Goal: Task Accomplishment & Management: Use online tool/utility

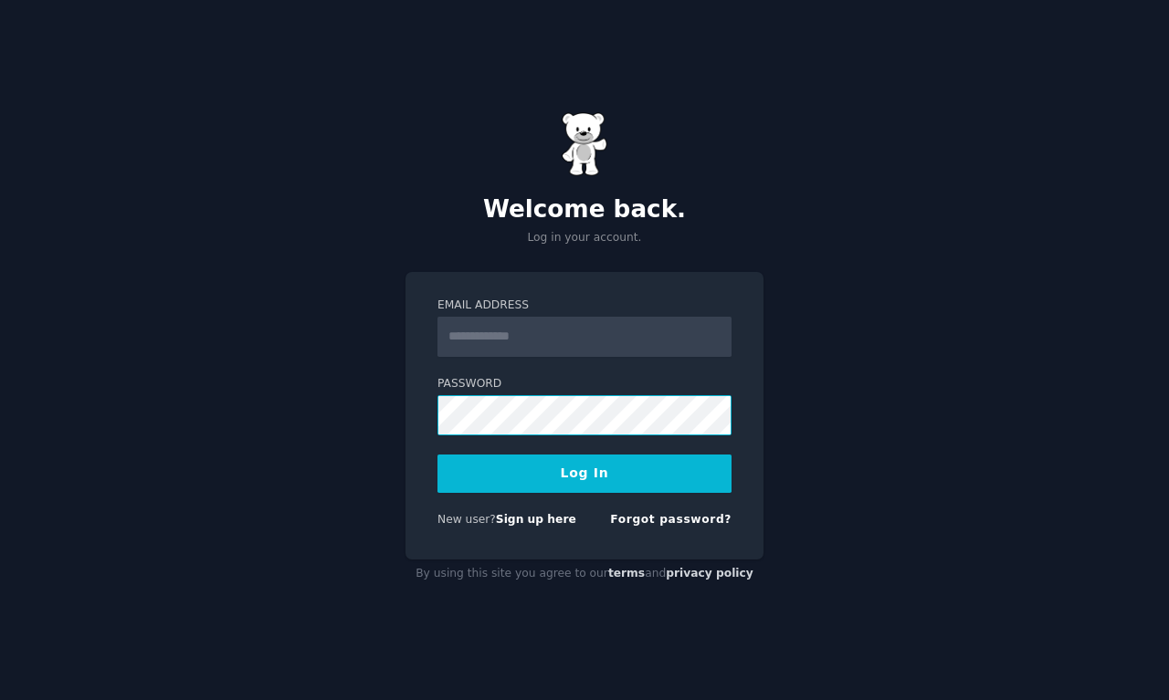
type input "**********"
click at [580, 488] on button "Log In" at bounding box center [584, 474] width 294 height 38
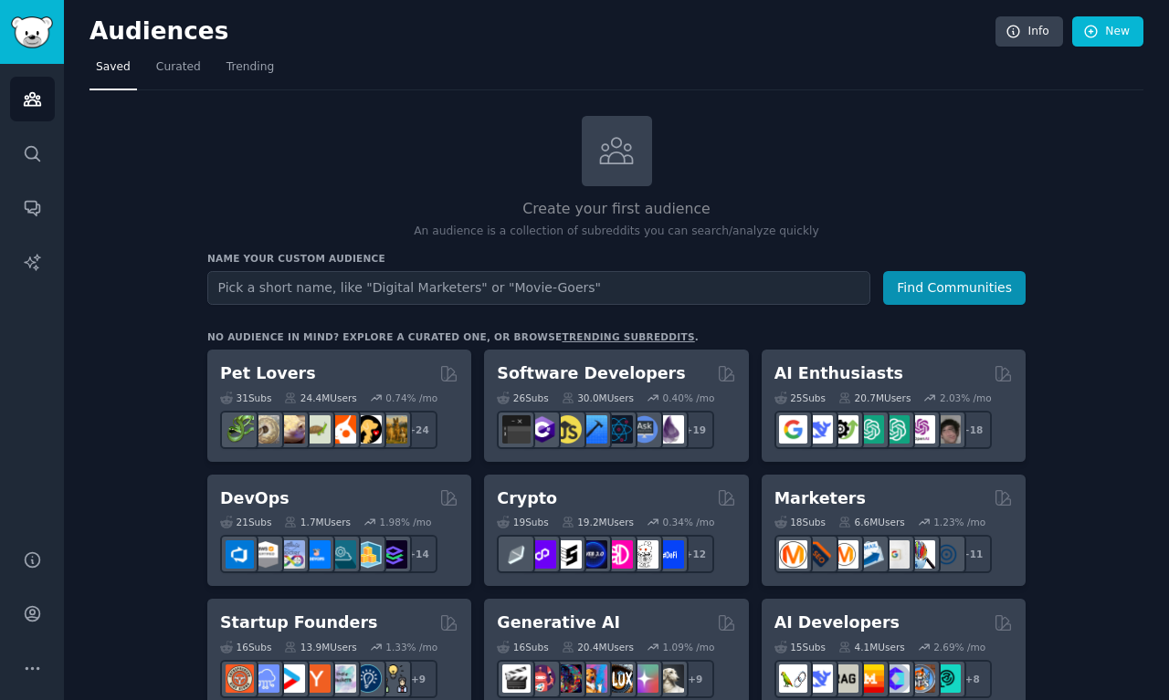
click at [339, 299] on input "text" at bounding box center [538, 288] width 663 height 34
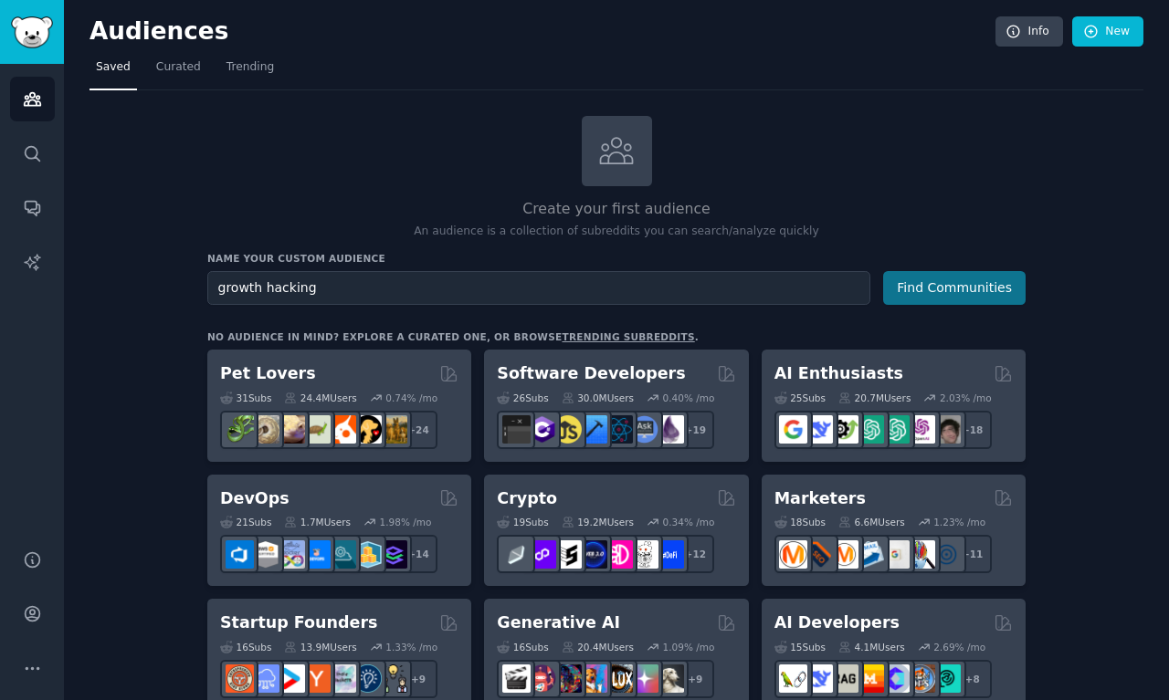
type input "growth hacking"
click at [978, 278] on button "Find Communities" at bounding box center [954, 288] width 142 height 34
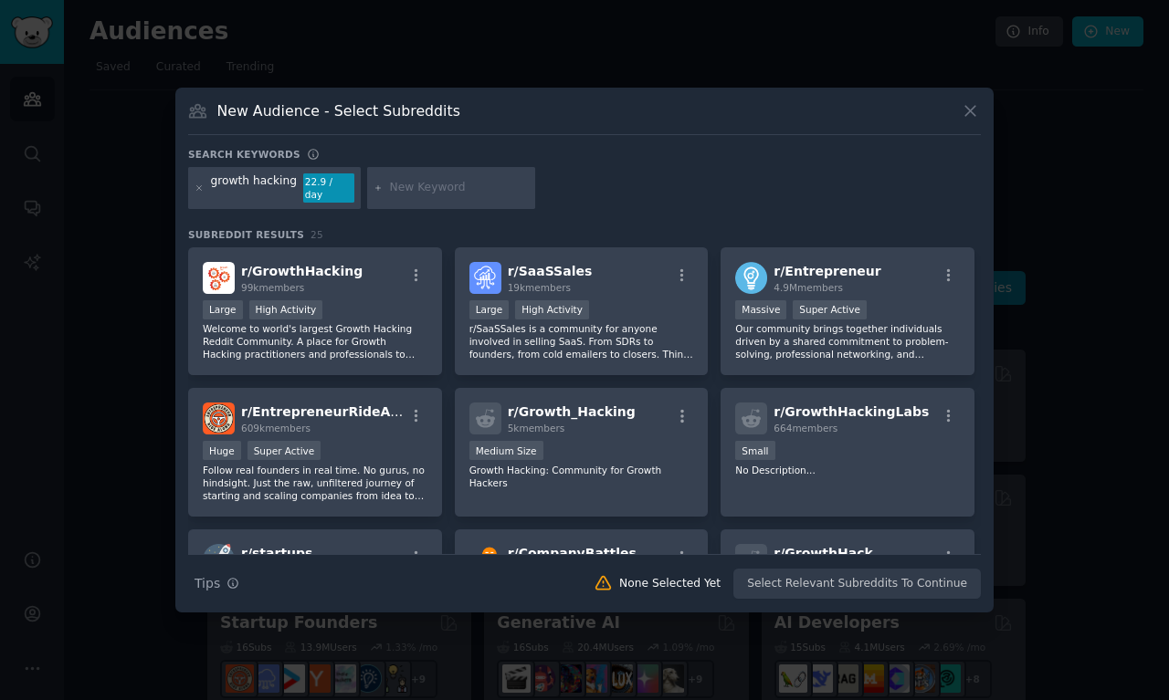
click at [425, 578] on div "Search Tips Tips None Selected Yet Select Relevant Subreddits To Continue" at bounding box center [584, 577] width 792 height 46
click at [397, 310] on div ">= 80th percentile for submissions / day Large High Activity" at bounding box center [315, 311] width 225 height 23
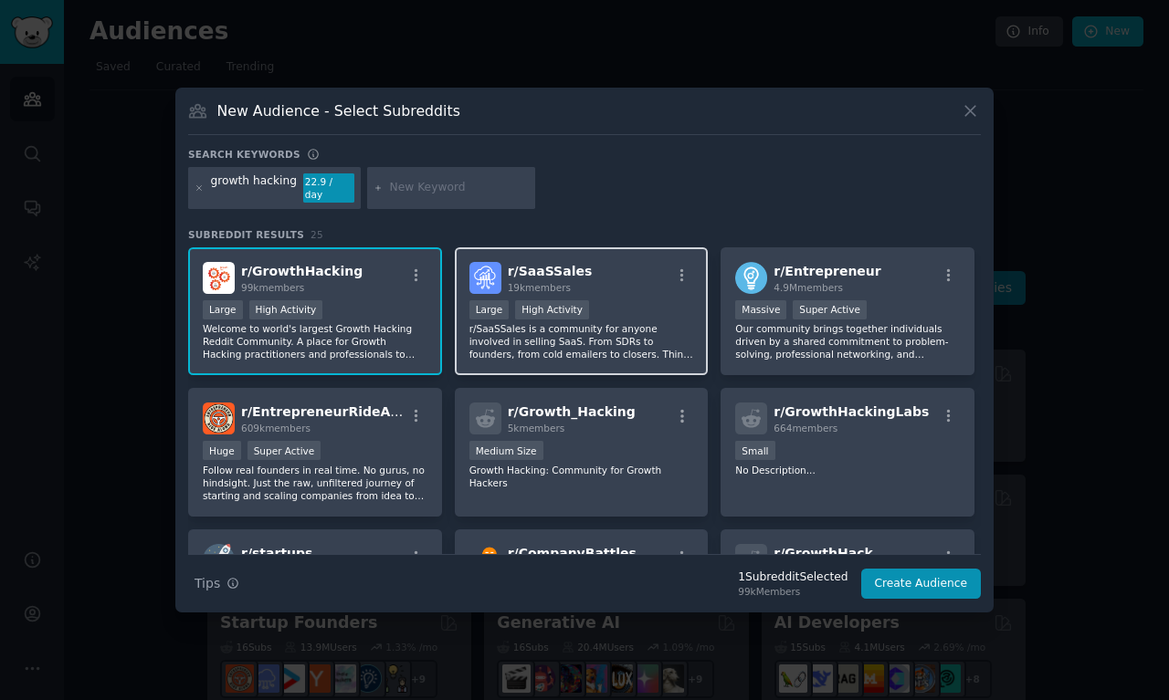
click at [650, 326] on p "r/SaaSSales is a community for anyone involved in selling SaaS. From SDRs to fo…" at bounding box center [581, 341] width 225 height 38
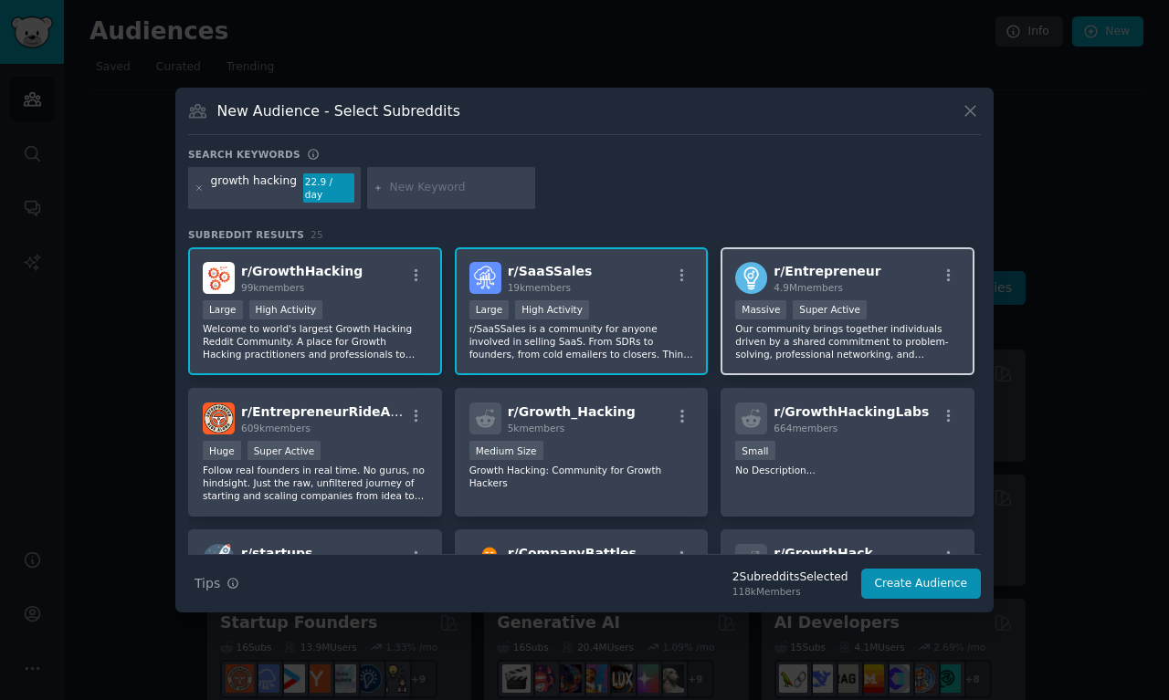
click at [907, 325] on p "Our community brings together individuals driven by a shared commitment to prob…" at bounding box center [847, 341] width 225 height 38
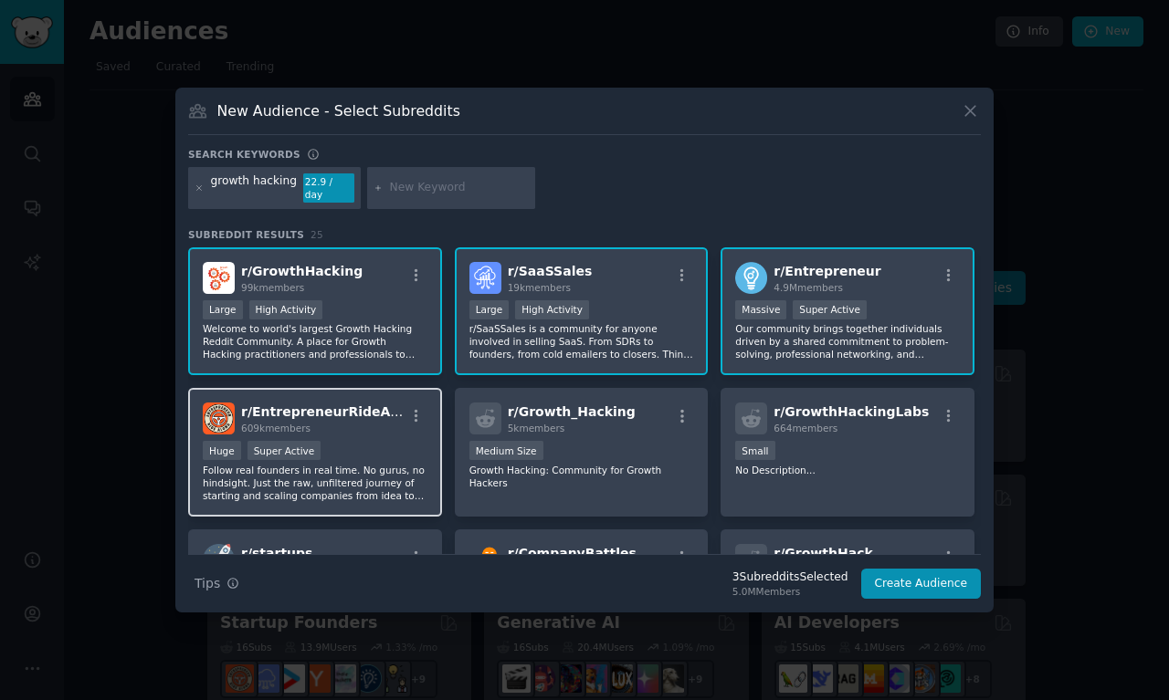
click at [381, 464] on p "Follow real founders in real time. No gurus, no hindsight. Just the raw, unfilt…" at bounding box center [315, 483] width 225 height 38
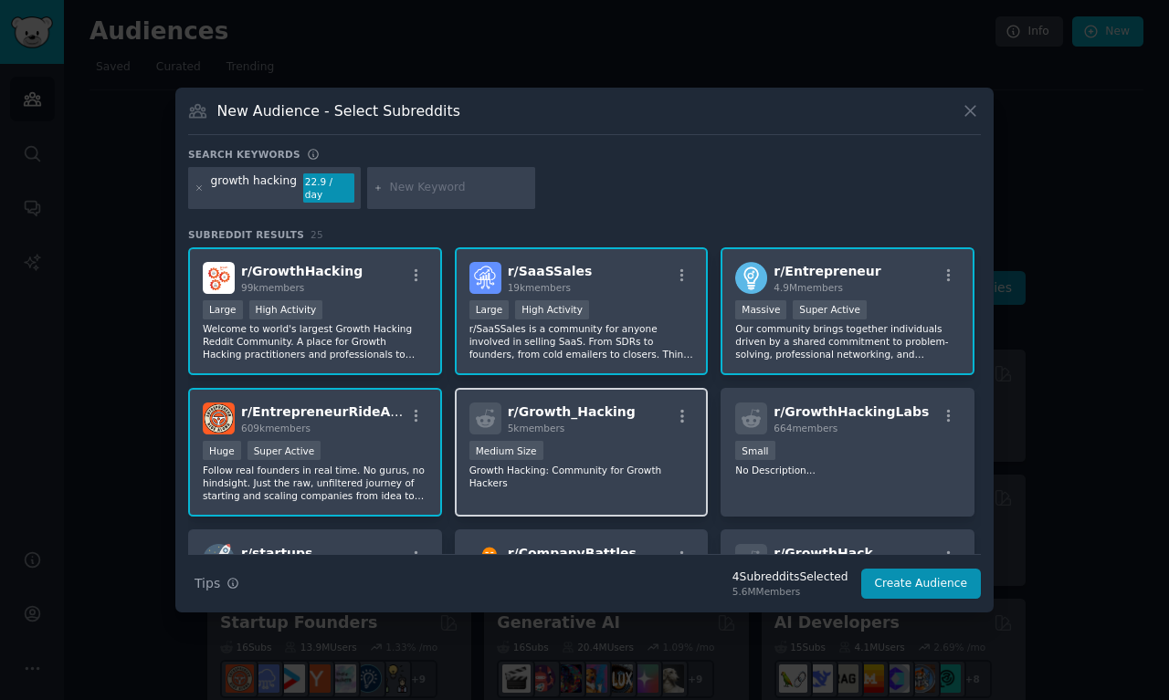
click at [577, 477] on p "Growth Hacking: Community for Growth Hackers" at bounding box center [581, 477] width 225 height 26
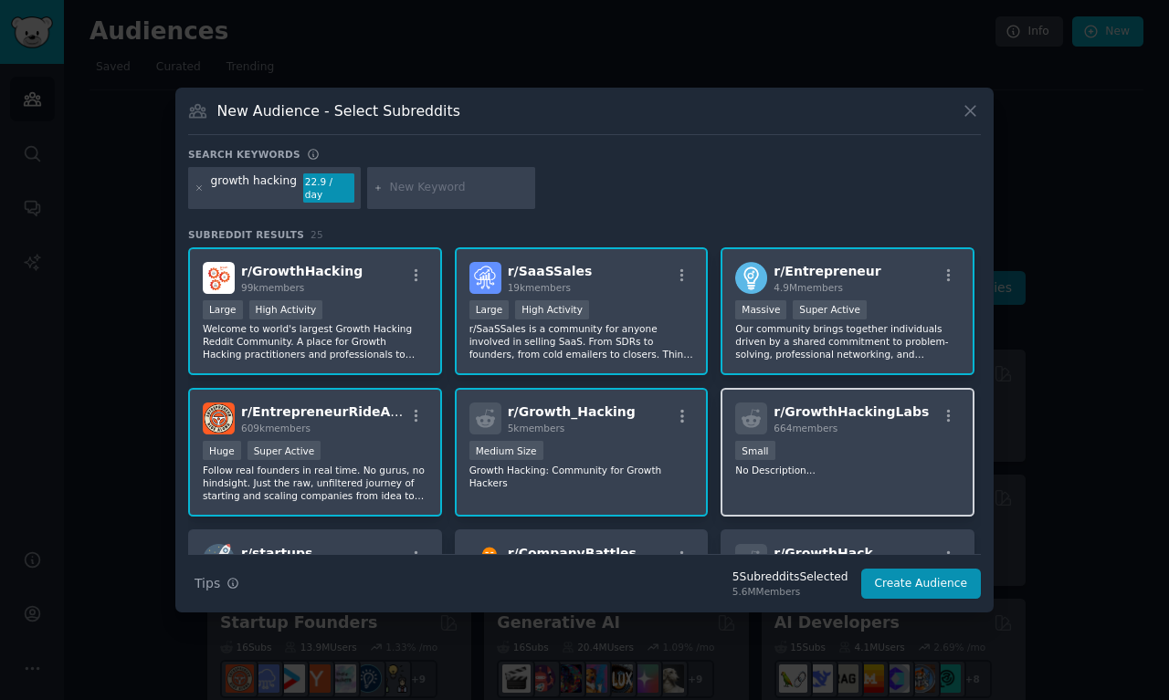
click at [844, 475] on div "r/ GrowthHackingLabs 664 members Small No Description..." at bounding box center [847, 452] width 254 height 129
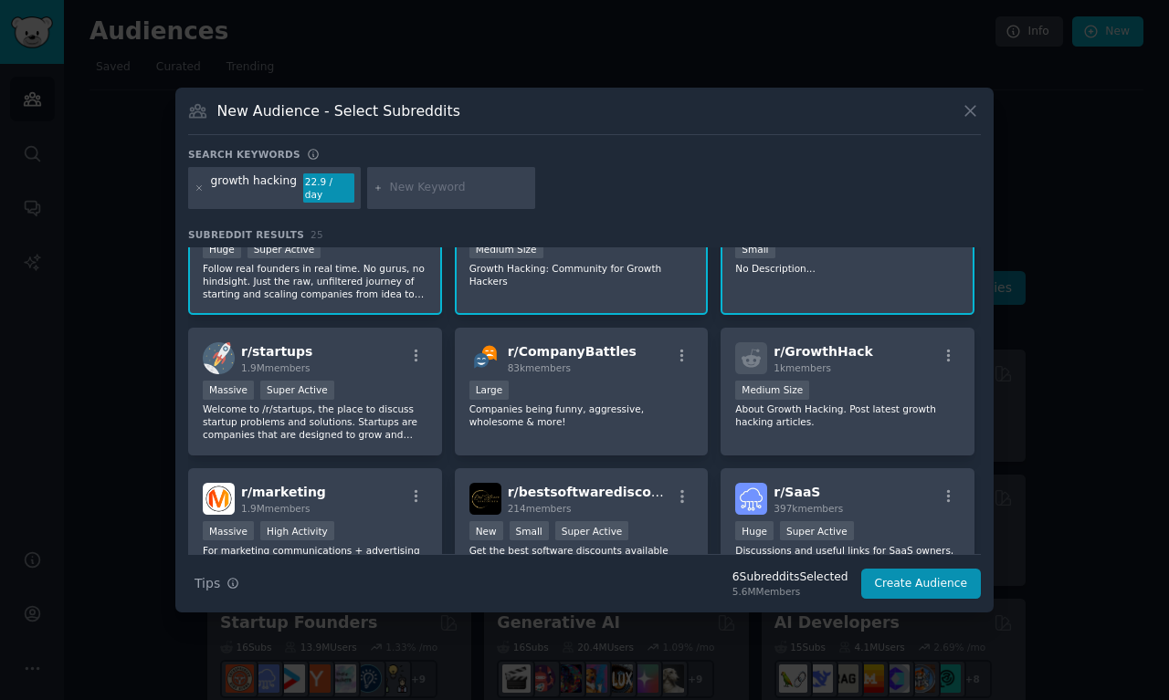
scroll to position [224, 0]
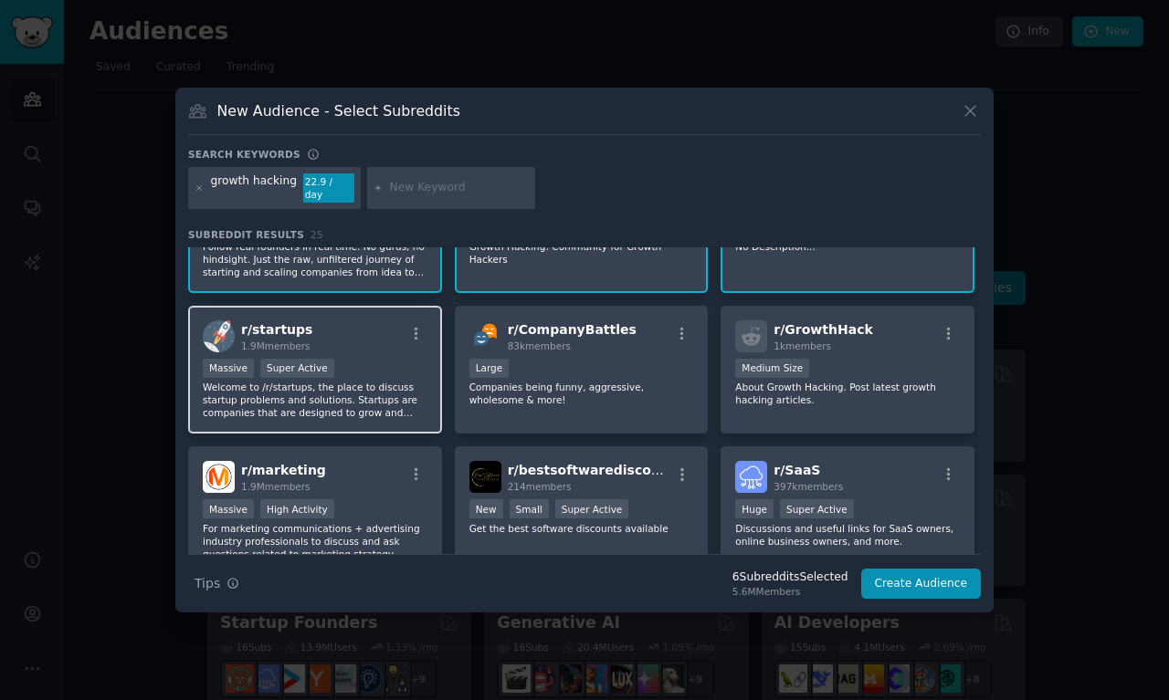
click at [364, 413] on div "r/ startups 1.9M members Massive Super Active Welcome to /r/startups, the place…" at bounding box center [315, 370] width 254 height 129
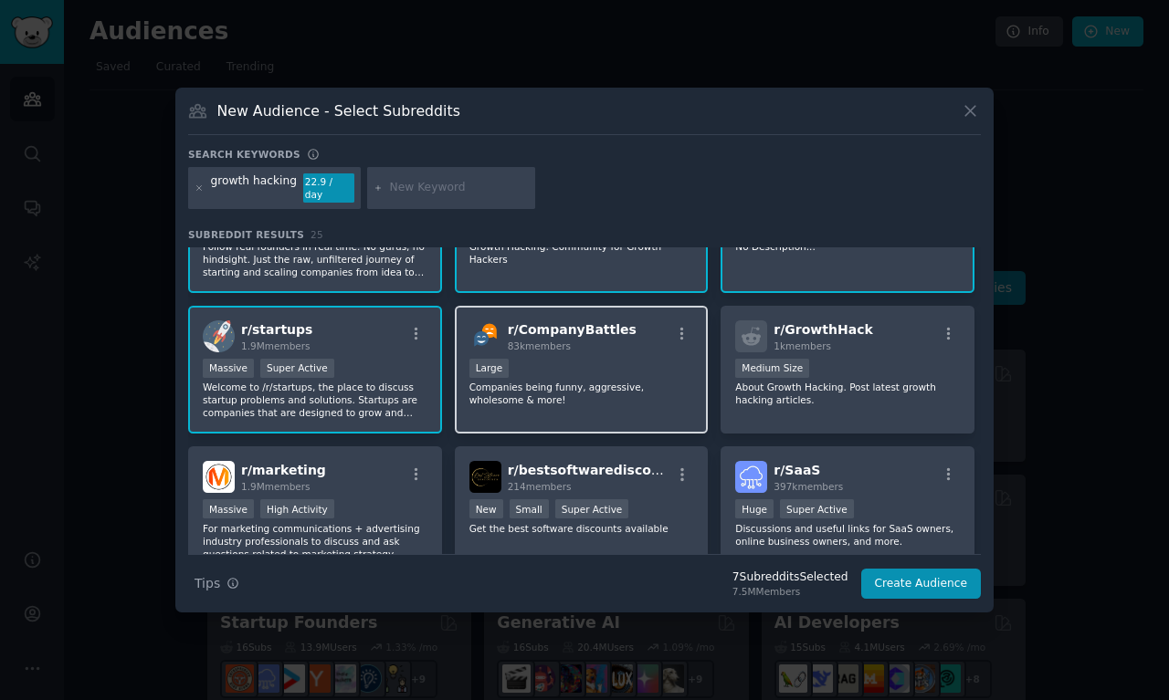
click at [588, 403] on div "r/ CompanyBattles 83k members Large Companies being funny, aggressive, wholesom…" at bounding box center [582, 370] width 254 height 129
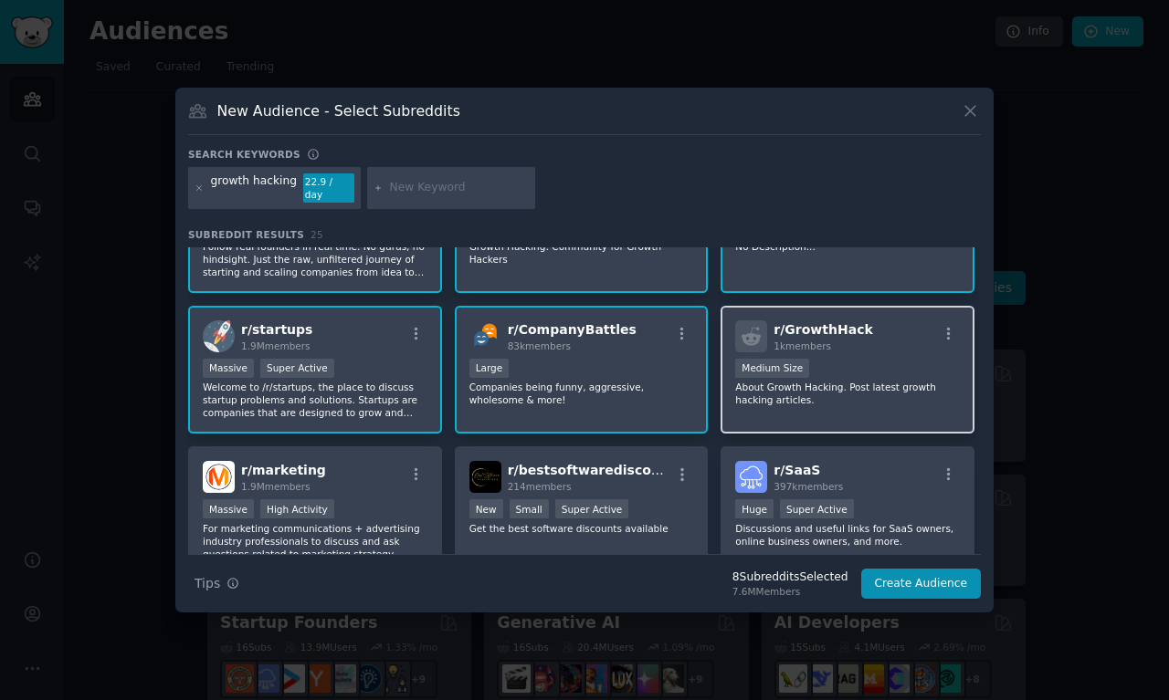
click at [841, 391] on p "About Growth Hacking. Post latest growth hacking articles." at bounding box center [847, 394] width 225 height 26
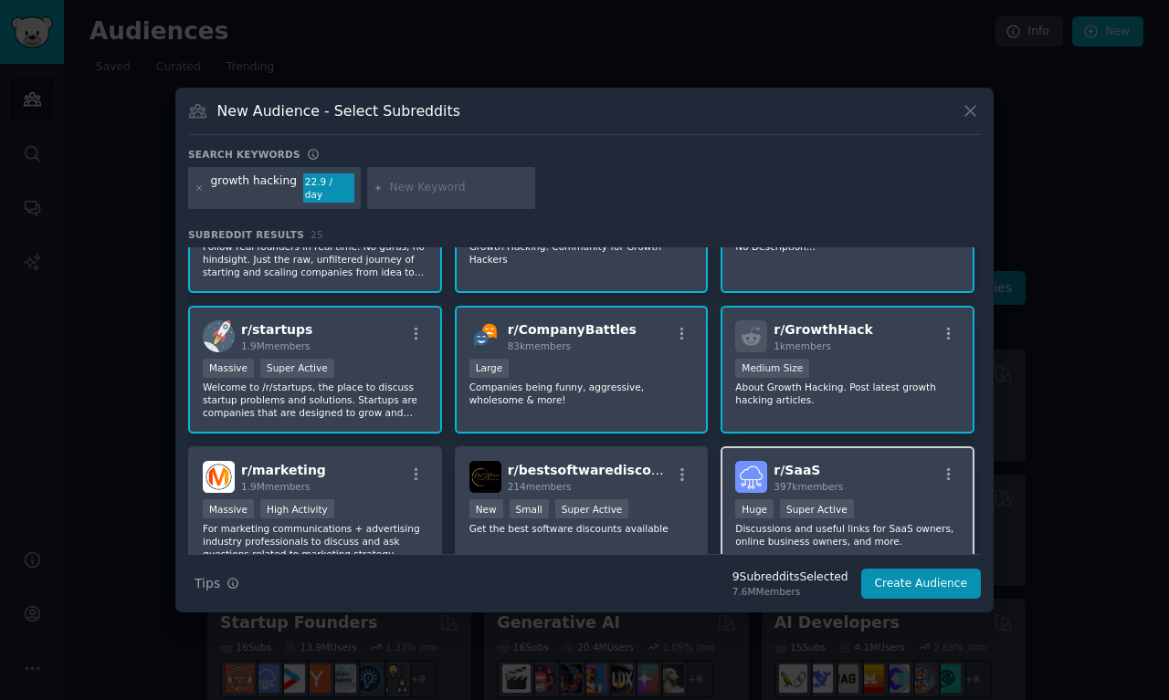
click at [873, 492] on div "r/ SaaS 397k members Huge Super Active Discussions and useful links for SaaS ow…" at bounding box center [847, 510] width 254 height 129
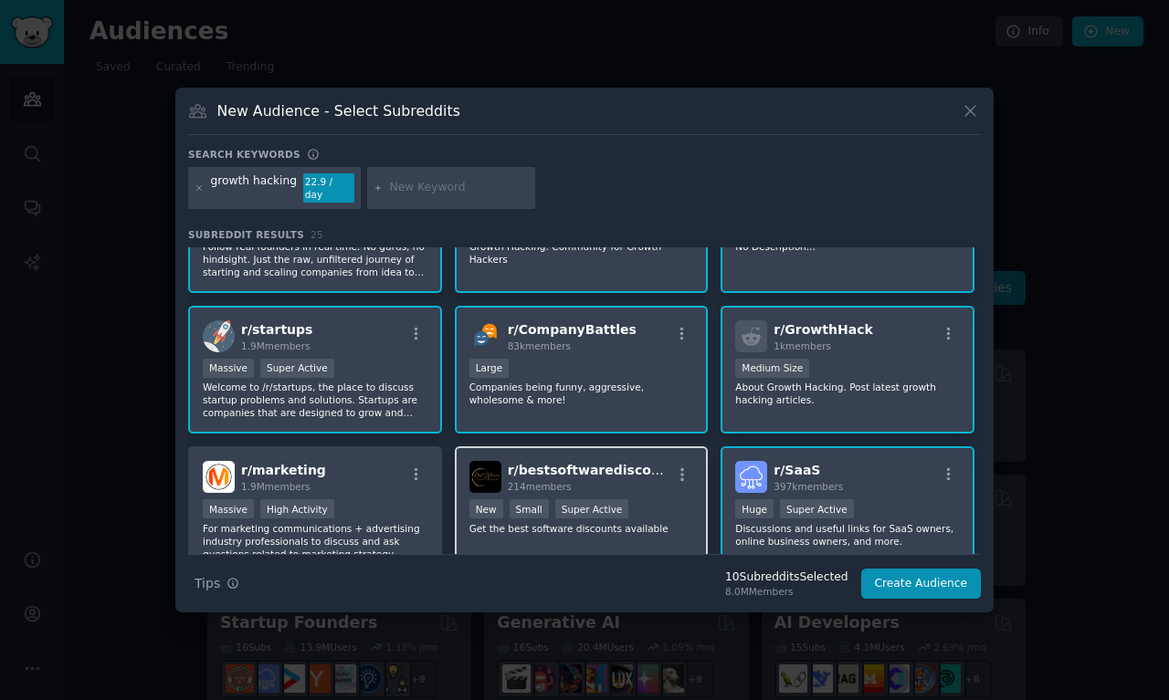
click at [625, 480] on div "214 members" at bounding box center [589, 486] width 163 height 13
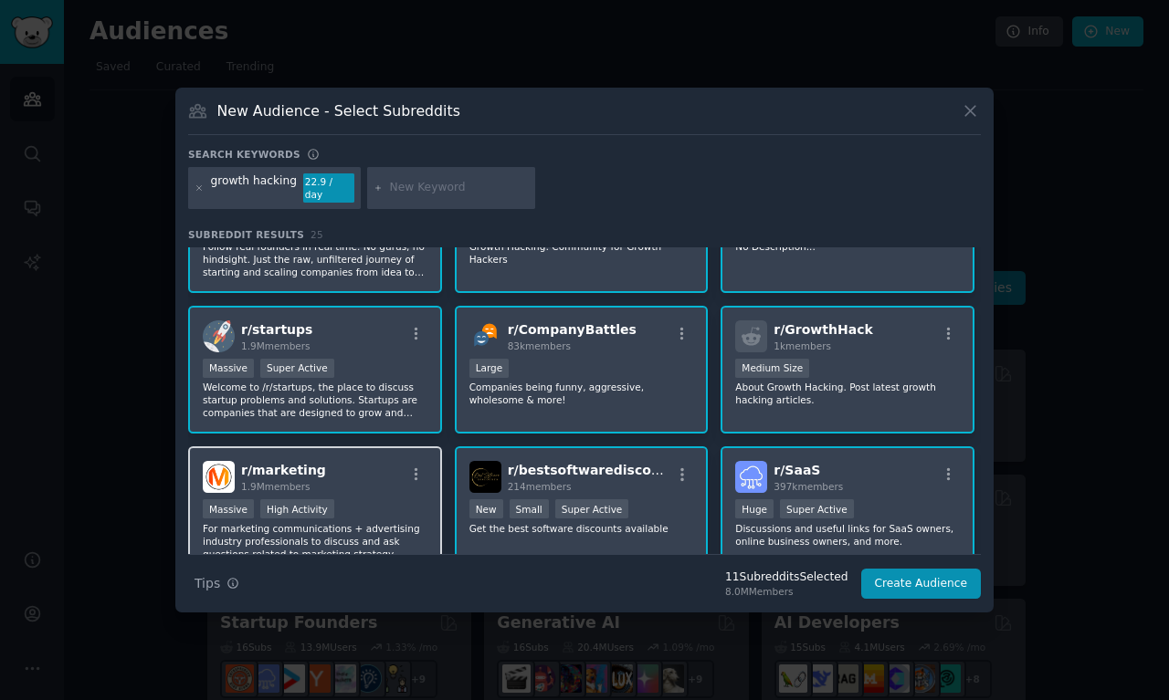
click at [341, 467] on div "r/ marketing 1.9M members" at bounding box center [315, 477] width 225 height 32
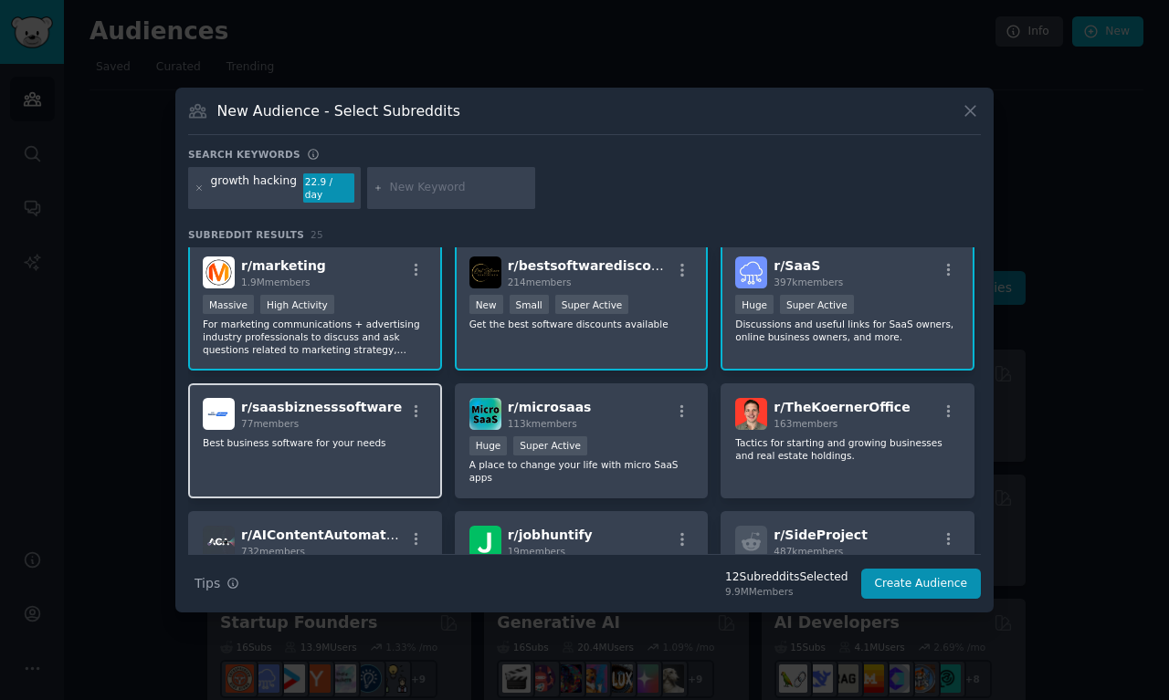
click at [329, 460] on div "r/ saasbiznesssoftware 77 members Best business software for your needs" at bounding box center [315, 441] width 254 height 116
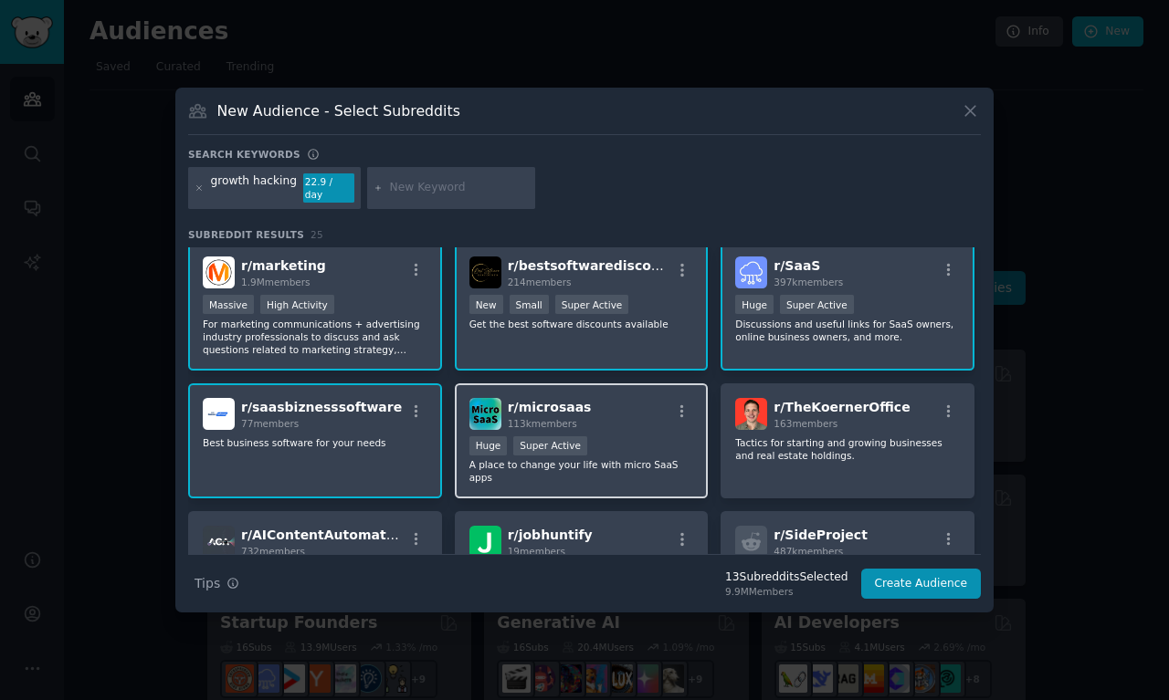
click at [564, 471] on p "A place to change your life with micro SaaS apps" at bounding box center [581, 471] width 225 height 26
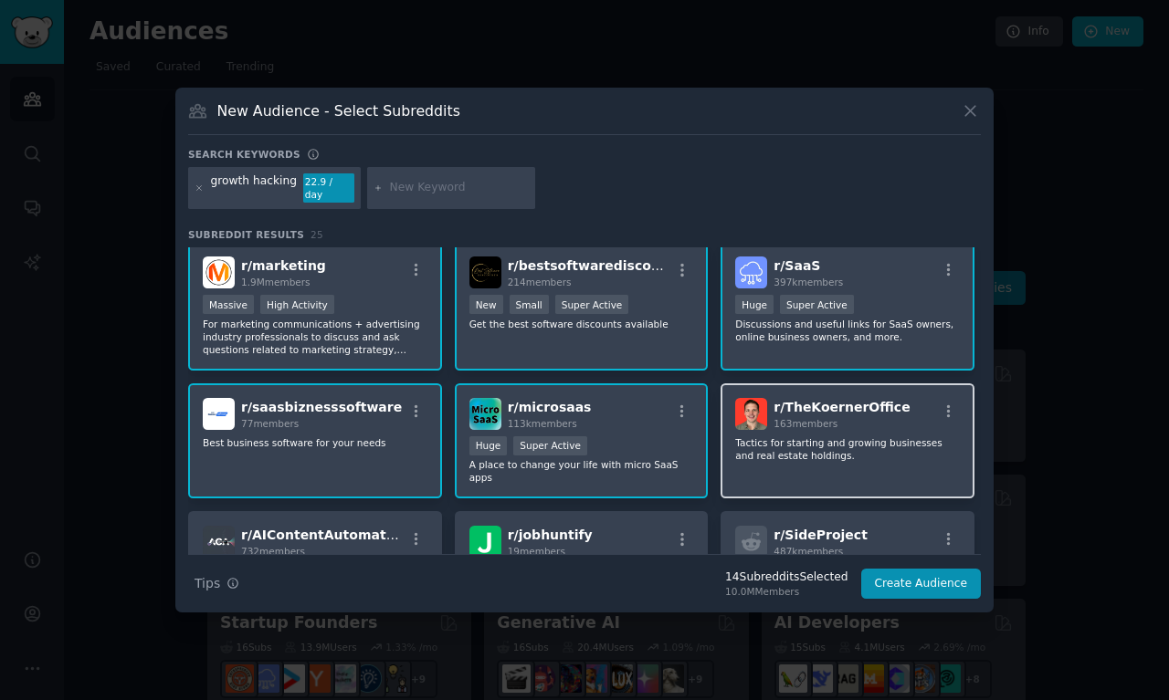
click at [819, 470] on div "r/ TheKoernerOffice 163 members Tactics for starting and growing businesses and…" at bounding box center [847, 441] width 254 height 116
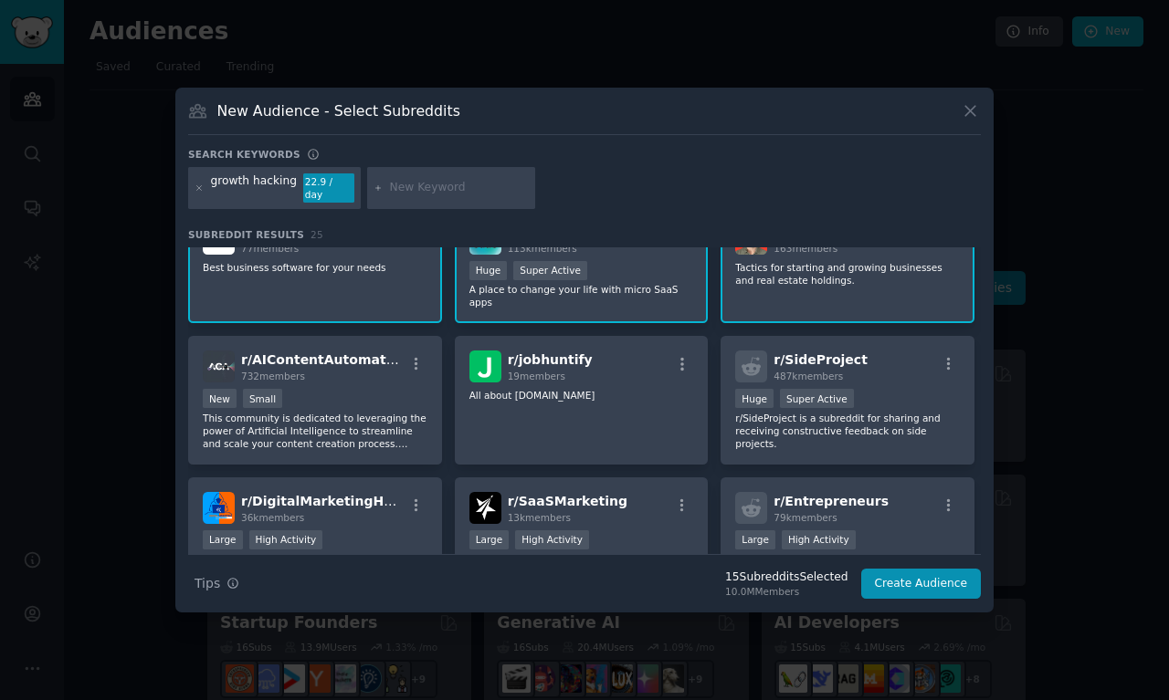
scroll to position [625, 0]
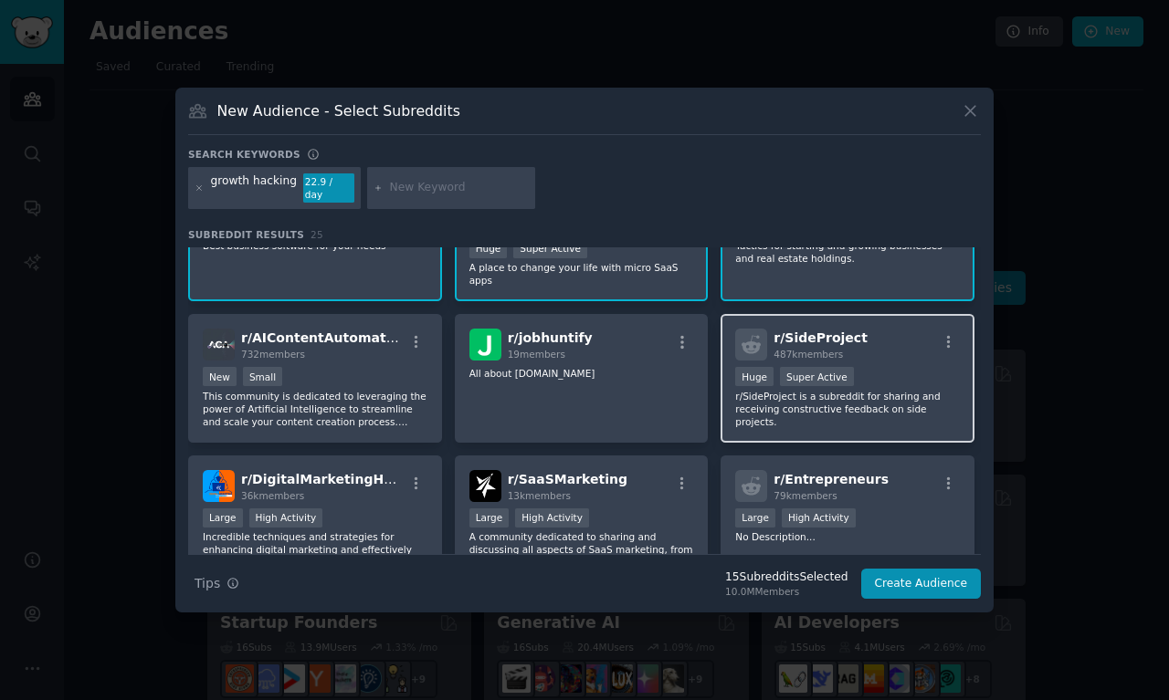
click at [825, 381] on div "Huge Super Active" at bounding box center [847, 378] width 225 height 23
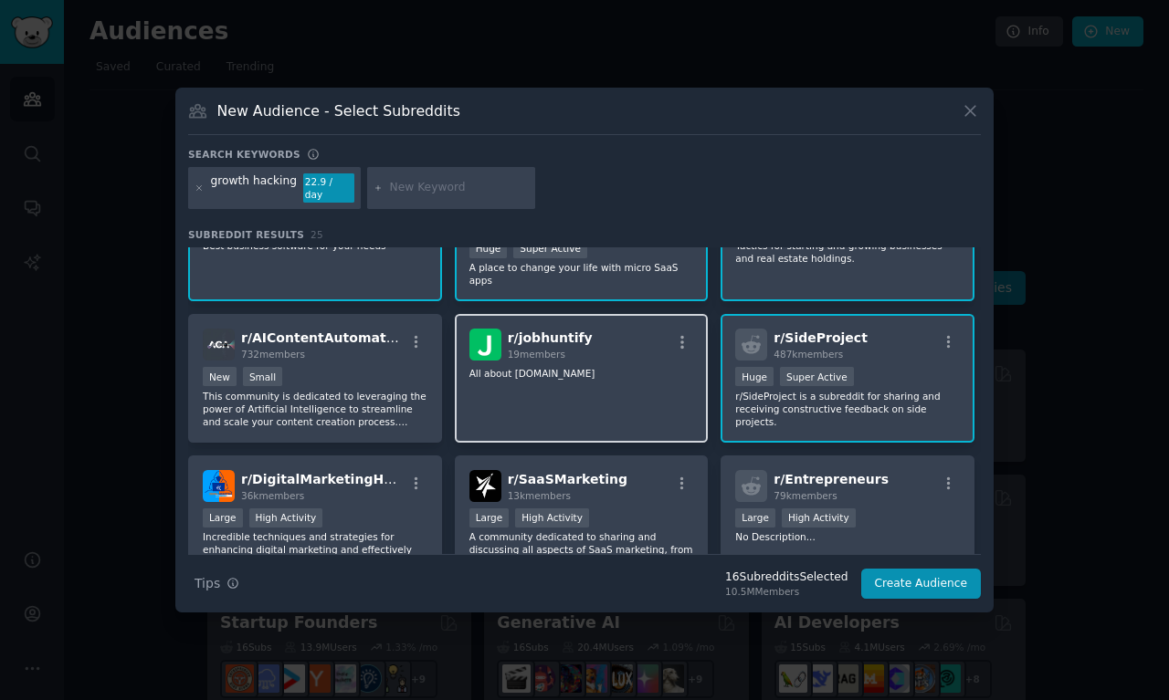
click at [621, 402] on div "r/ jobhuntify 19 members All about Jobhuntify.com" at bounding box center [582, 378] width 254 height 129
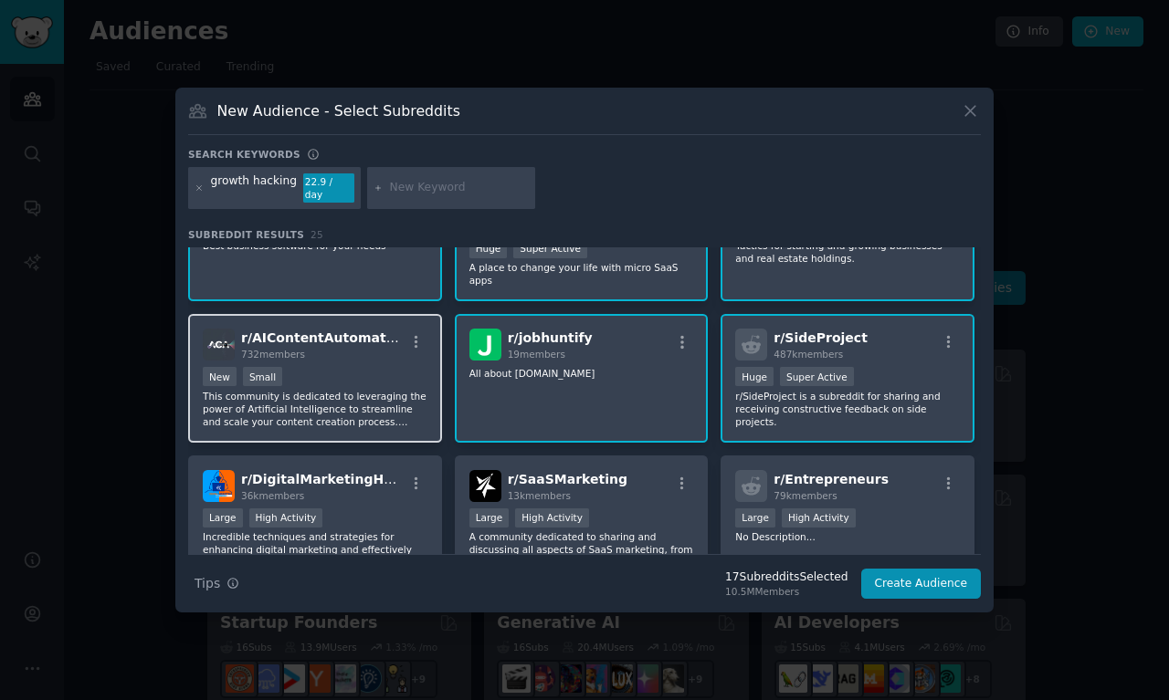
click at [365, 390] on p "This community is dedicated to leveraging the power of Artificial Intelligence …" at bounding box center [315, 409] width 225 height 38
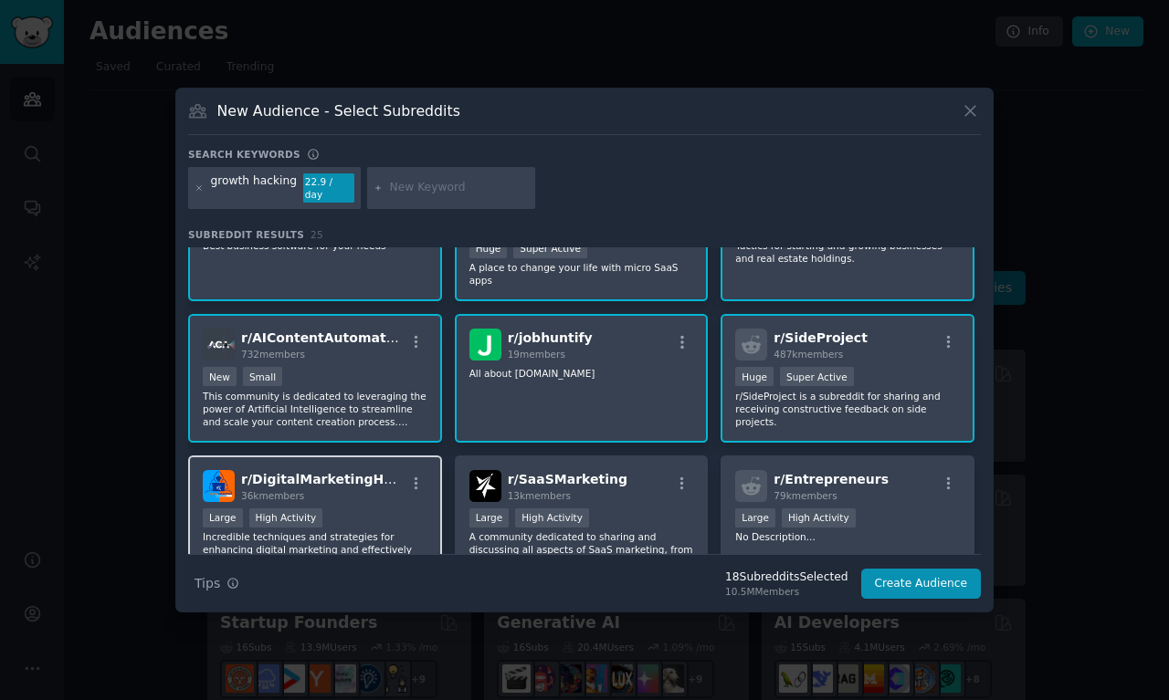
click at [379, 492] on div "36k members" at bounding box center [322, 495] width 163 height 13
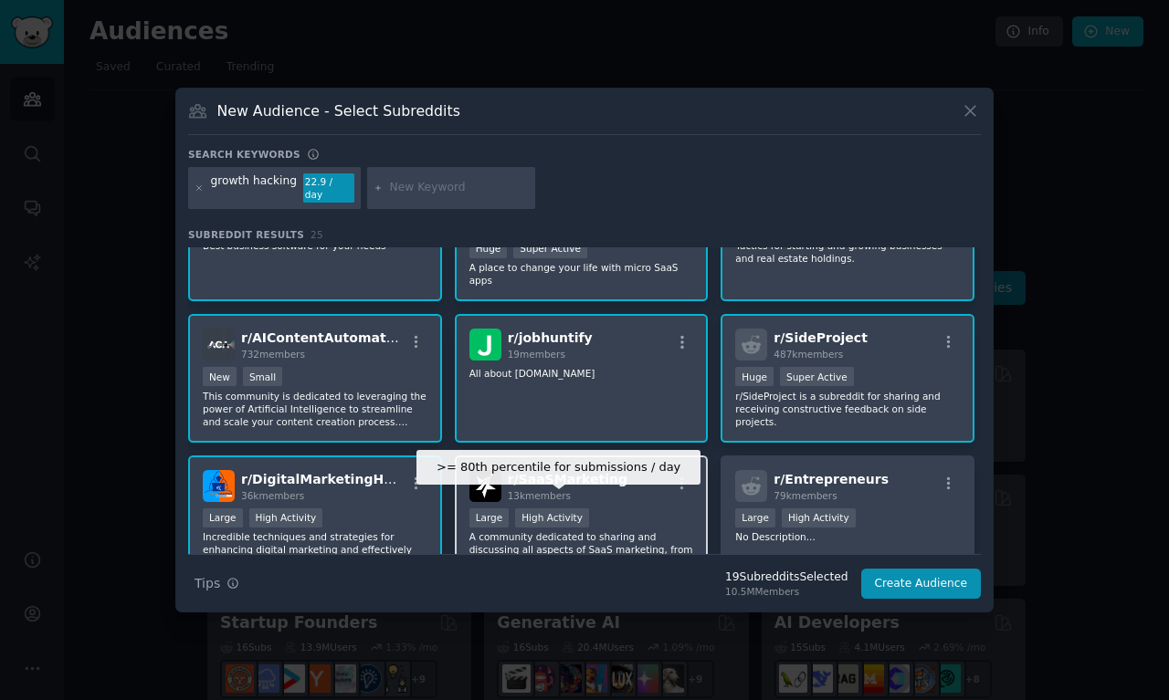
click at [559, 509] on div "High Activity" at bounding box center [552, 518] width 74 height 19
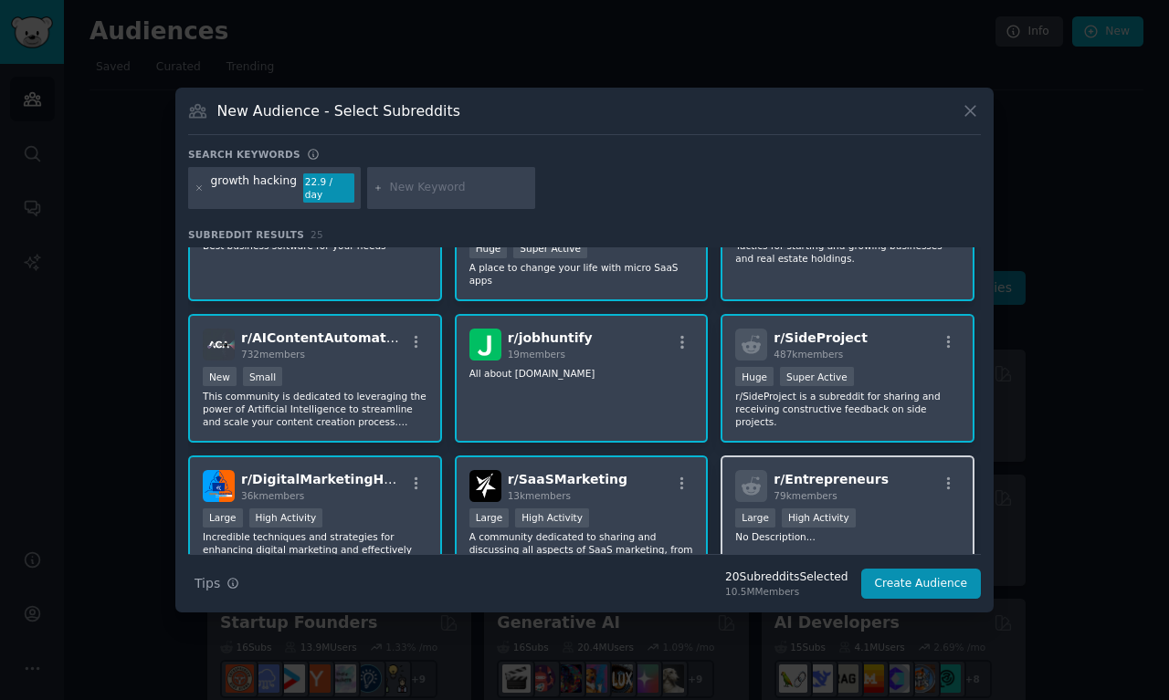
click at [845, 489] on div "79k members" at bounding box center [830, 495] width 115 height 13
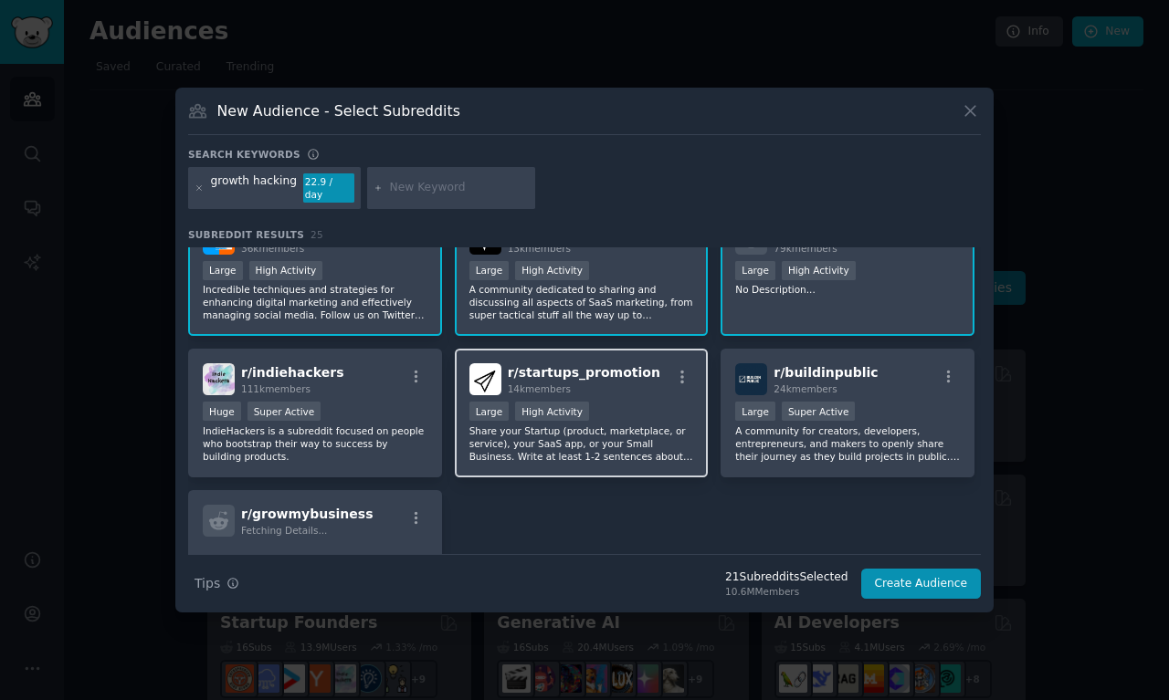
scroll to position [979, 0]
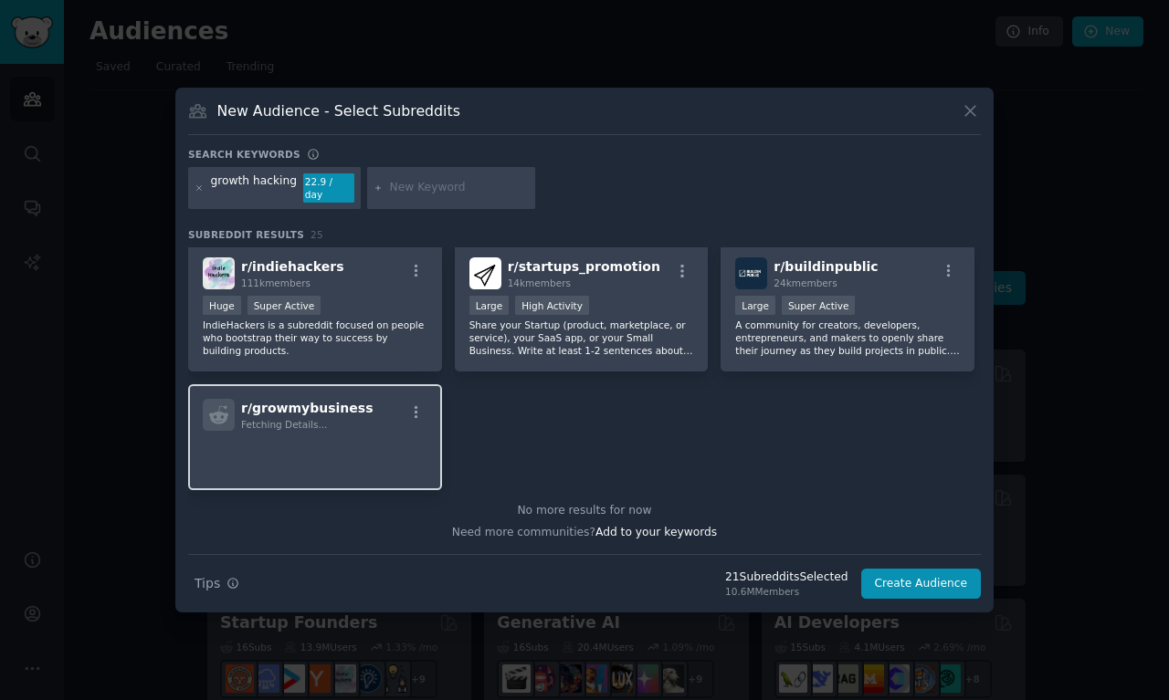
click at [378, 425] on div "r/ growmybusiness Fetching Details..." at bounding box center [315, 437] width 254 height 106
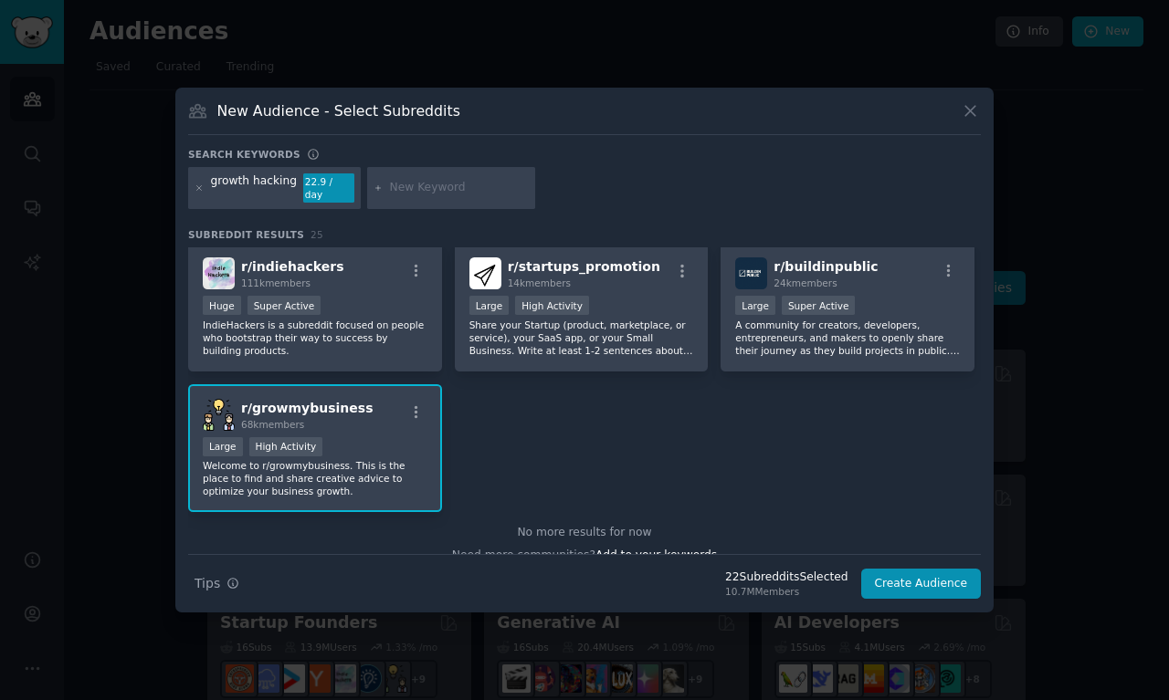
scroll to position [1001, 0]
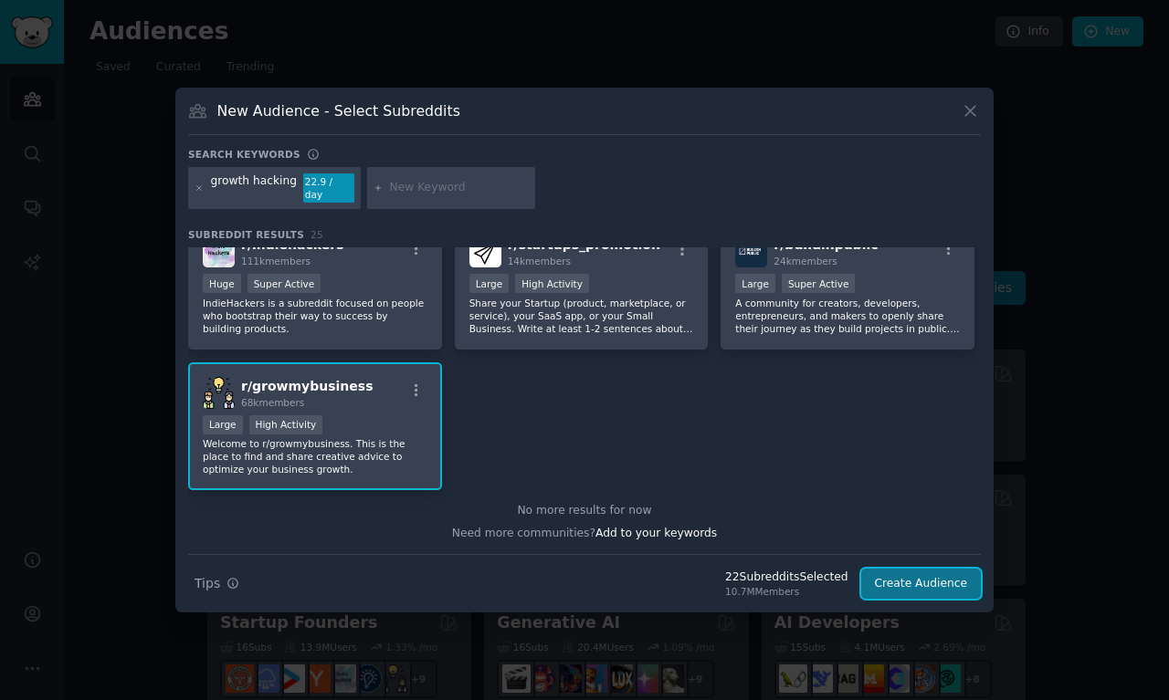
click at [936, 578] on button "Create Audience" at bounding box center [921, 584] width 121 height 31
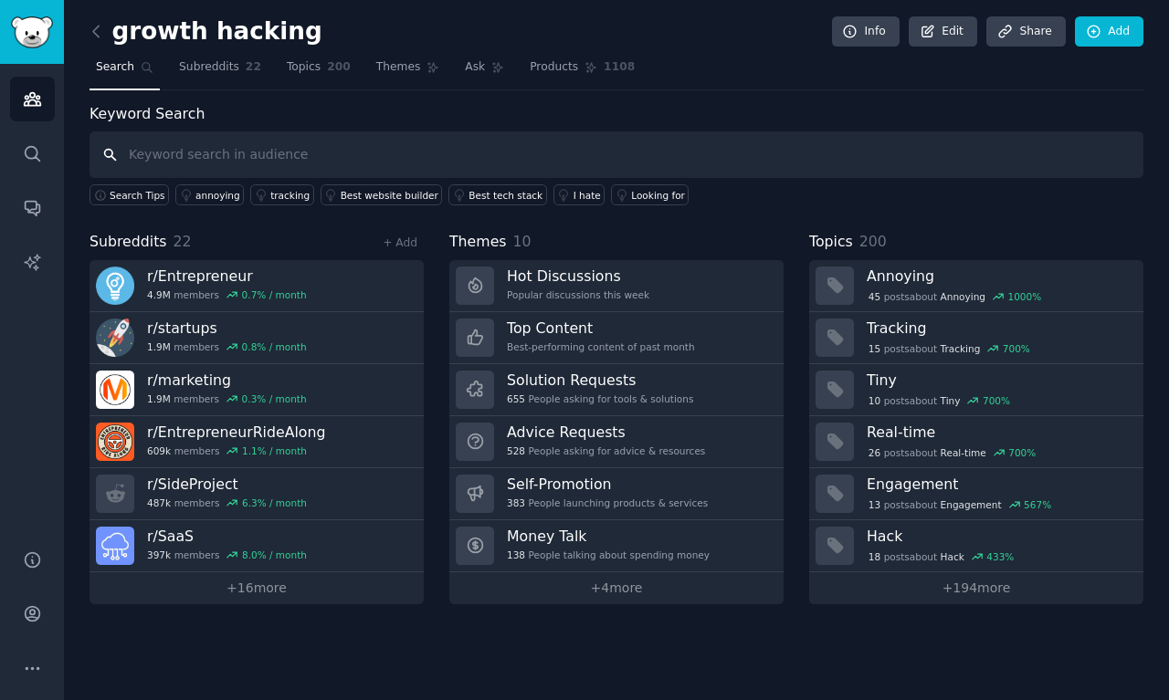
click at [320, 151] on input "text" at bounding box center [616, 154] width 1054 height 47
type input "i would love to"
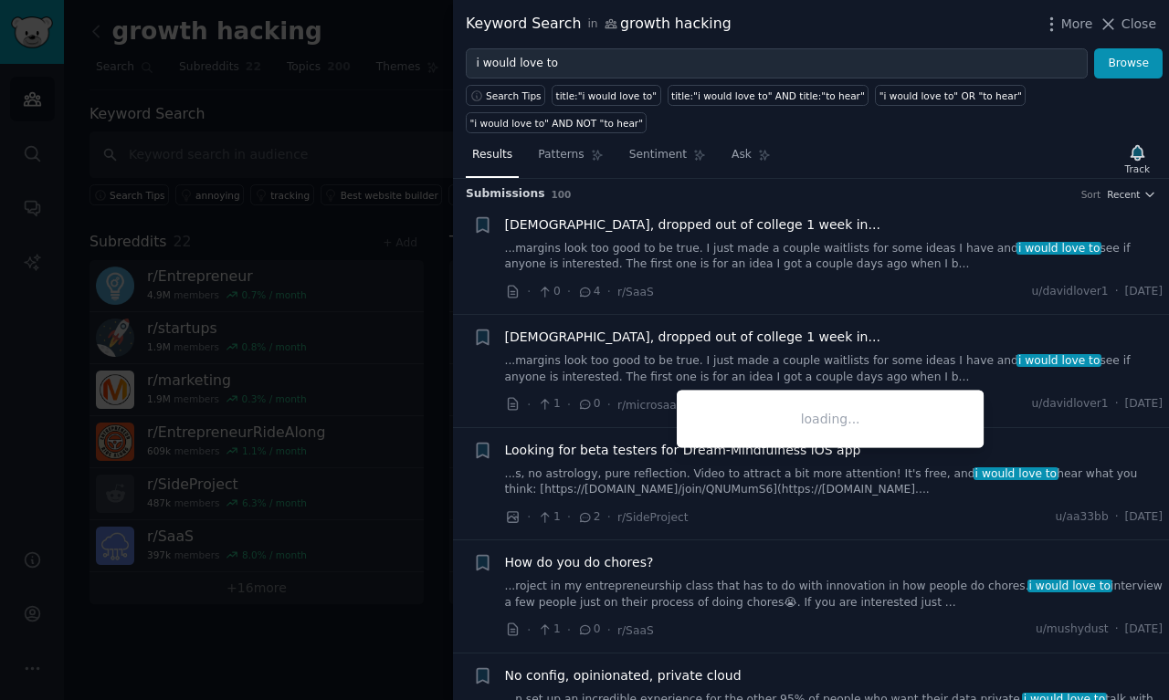
scroll to position [12, 0]
